Goal: Task Accomplishment & Management: Manage account settings

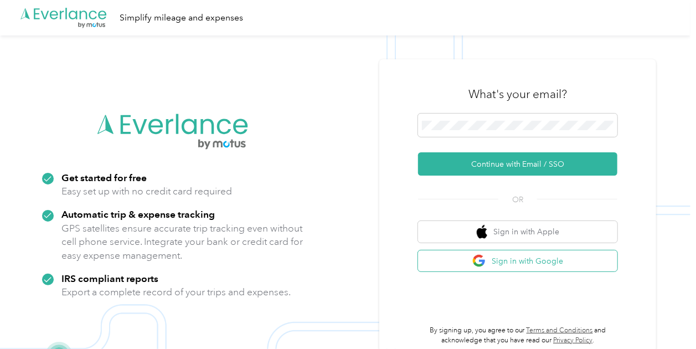
click at [517, 264] on button "Sign in with Google" at bounding box center [517, 261] width 199 height 22
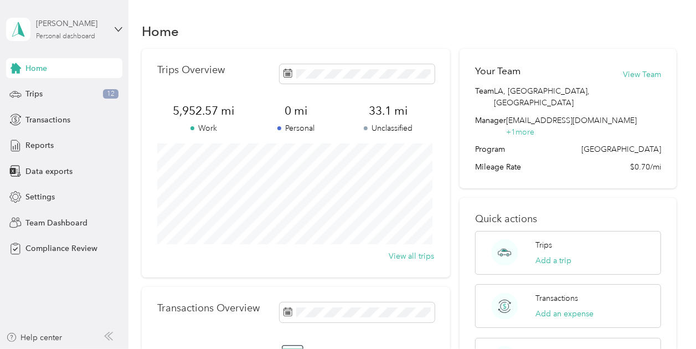
click at [66, 37] on div "Personal dashboard" at bounding box center [65, 36] width 59 height 7
click at [59, 92] on div "Team dashboard" at bounding box center [123, 85] width 218 height 19
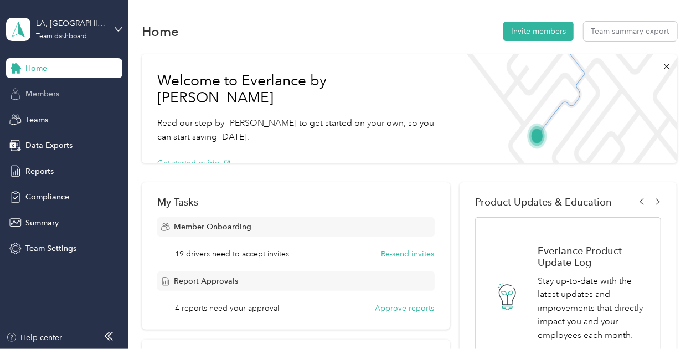
click at [39, 95] on span "Members" at bounding box center [42, 94] width 34 height 12
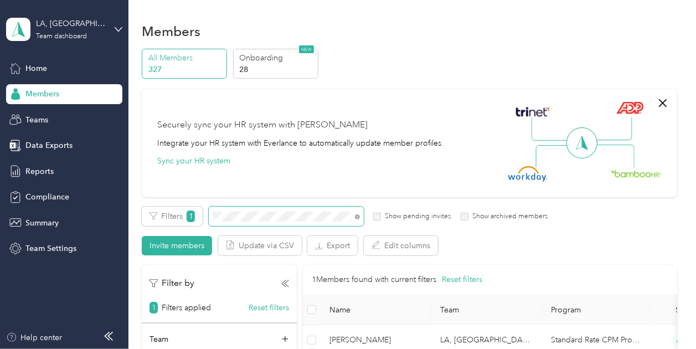
scroll to position [103, 0]
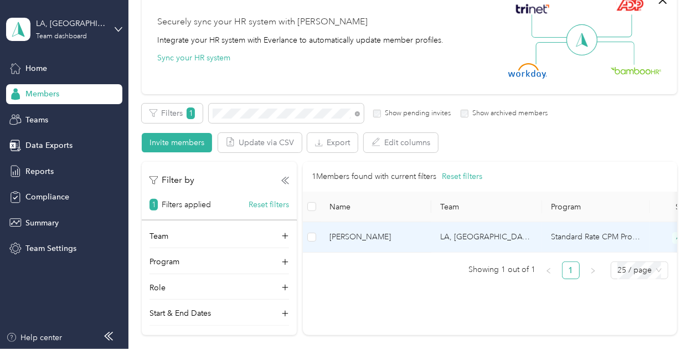
click at [379, 231] on span "[PERSON_NAME]" at bounding box center [375, 237] width 93 height 12
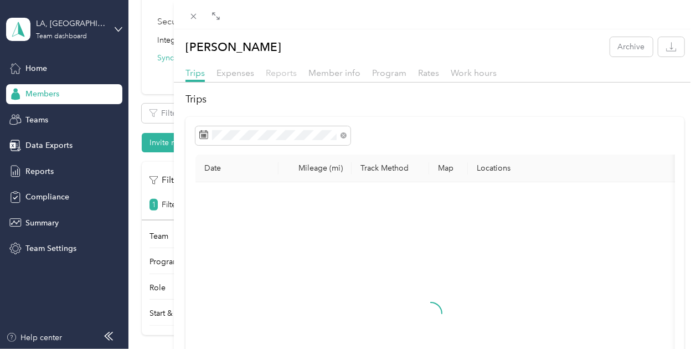
click at [279, 73] on span "Reports" at bounding box center [281, 73] width 31 height 11
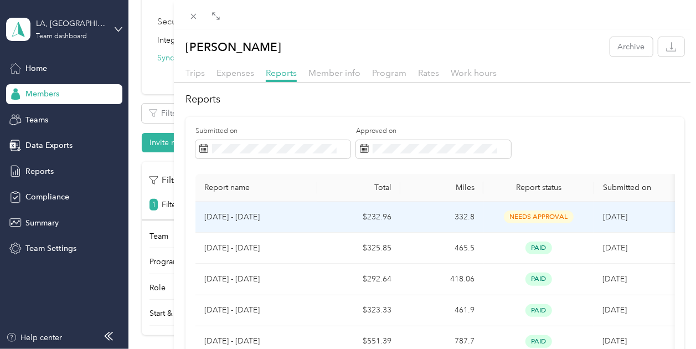
click at [376, 212] on td "$232.96" at bounding box center [358, 217] width 83 height 31
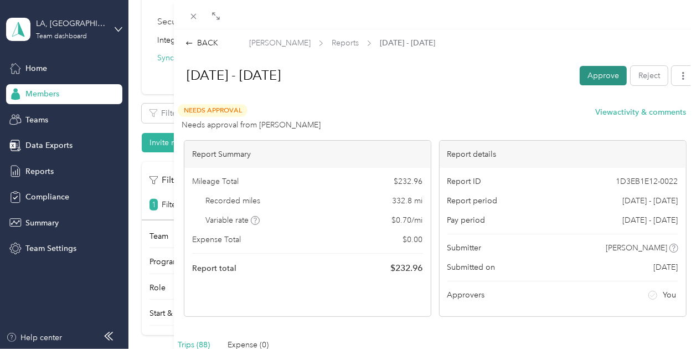
click at [587, 75] on button "Approve" at bounding box center [603, 75] width 47 height 19
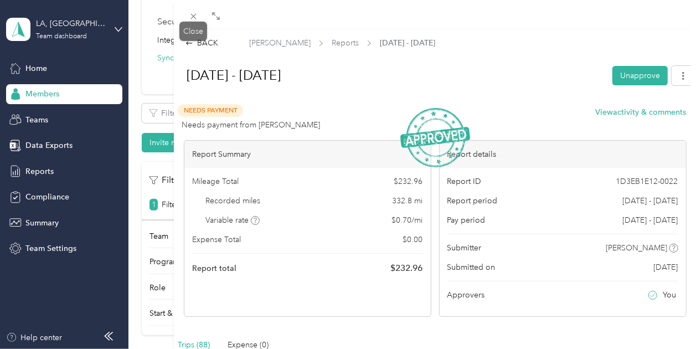
click at [198, 348] on div "Drag to resize Click to close BACK [PERSON_NAME] Reports [DATE] - [DATE] [DATE]…" at bounding box center [345, 349] width 690 height 0
click at [194, 16] on icon at bounding box center [193, 16] width 9 height 9
